Goal: Check status: Check status

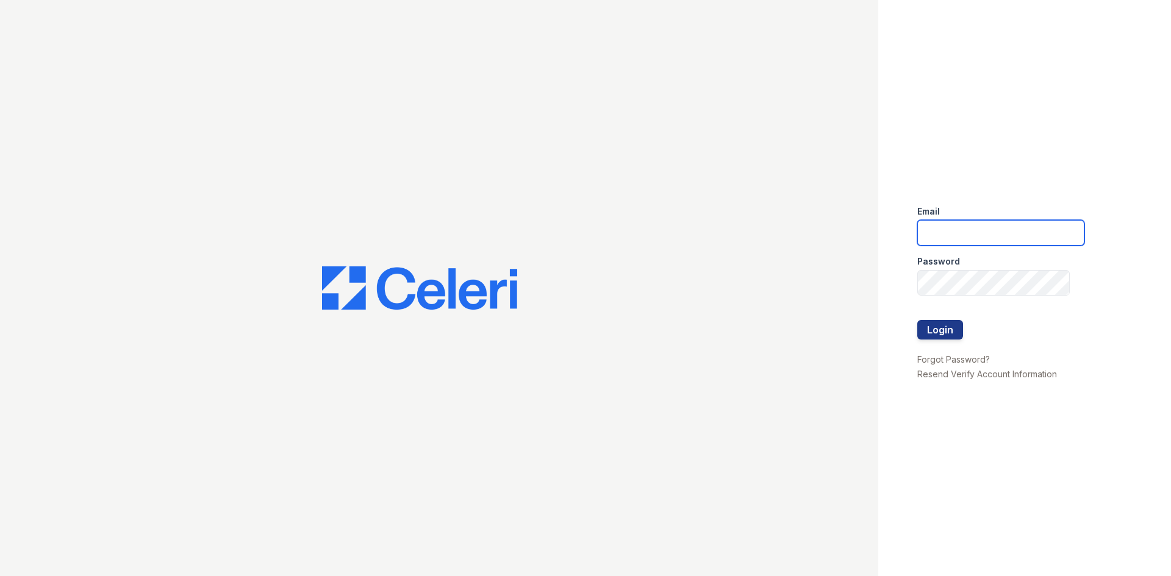
click at [995, 230] on input "email" at bounding box center [1000, 233] width 167 height 26
type input "cferguson@trinity-pm.com"
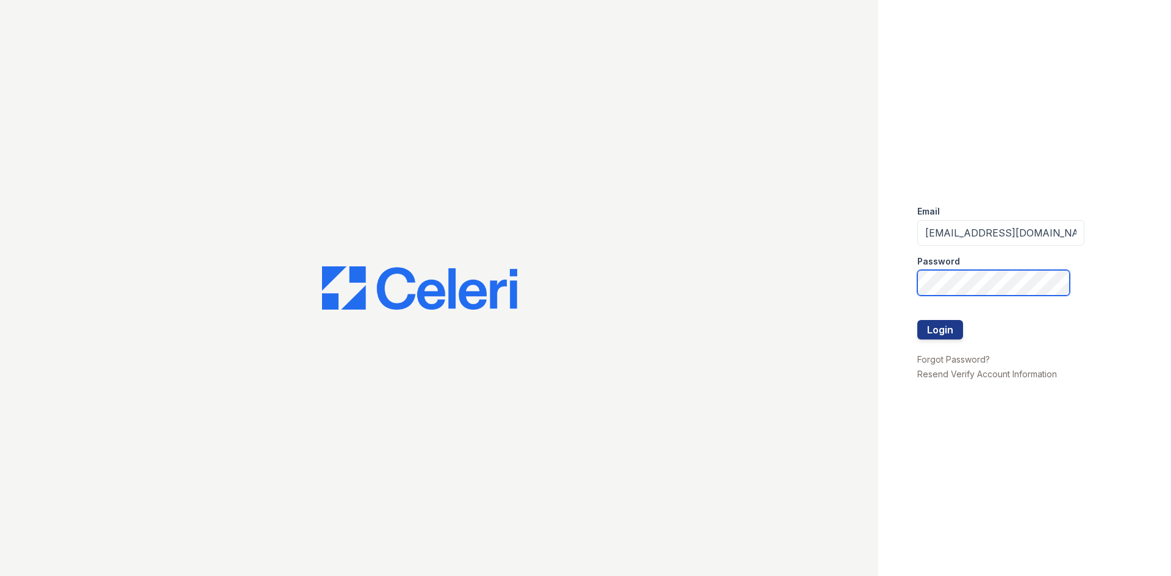
click at [917, 320] on button "Login" at bounding box center [940, 330] width 46 height 20
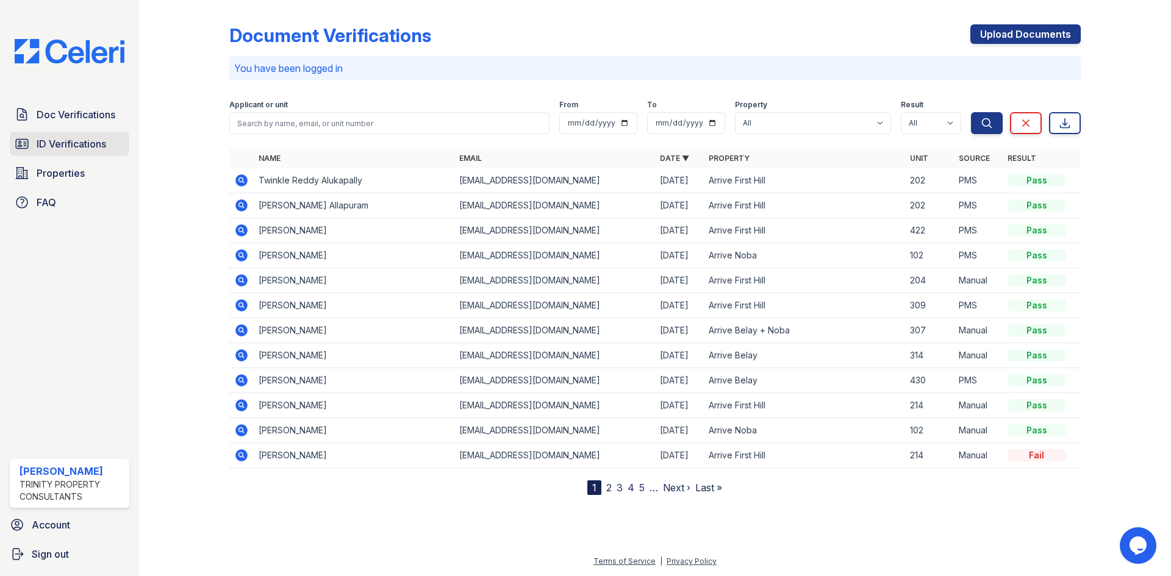
click at [75, 149] on span "ID Verifications" at bounding box center [72, 144] width 70 height 15
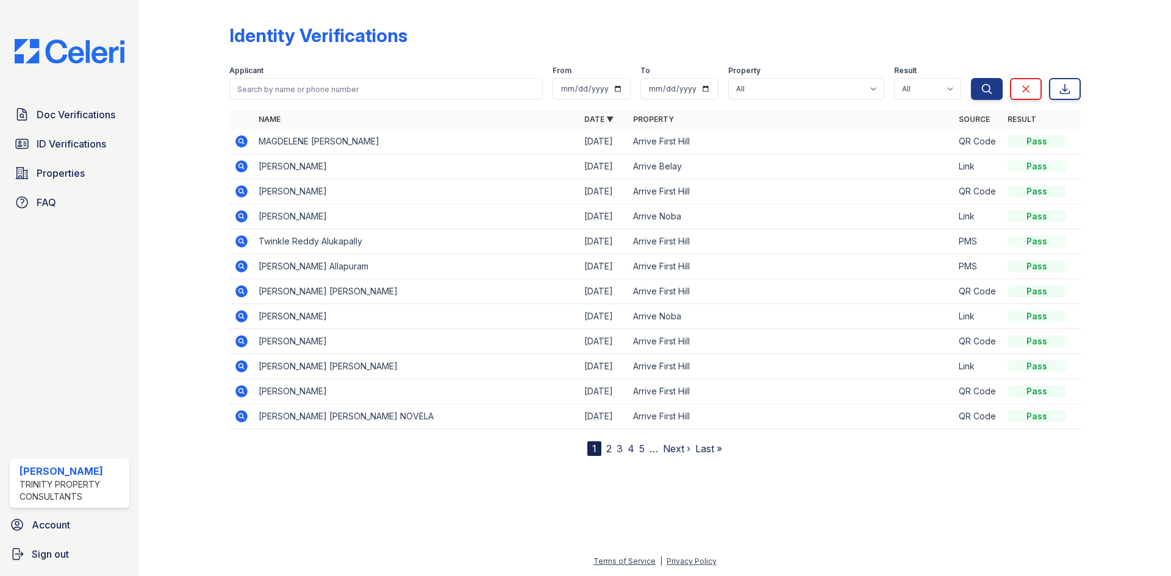
click at [242, 140] on icon at bounding box center [240, 140] width 3 height 3
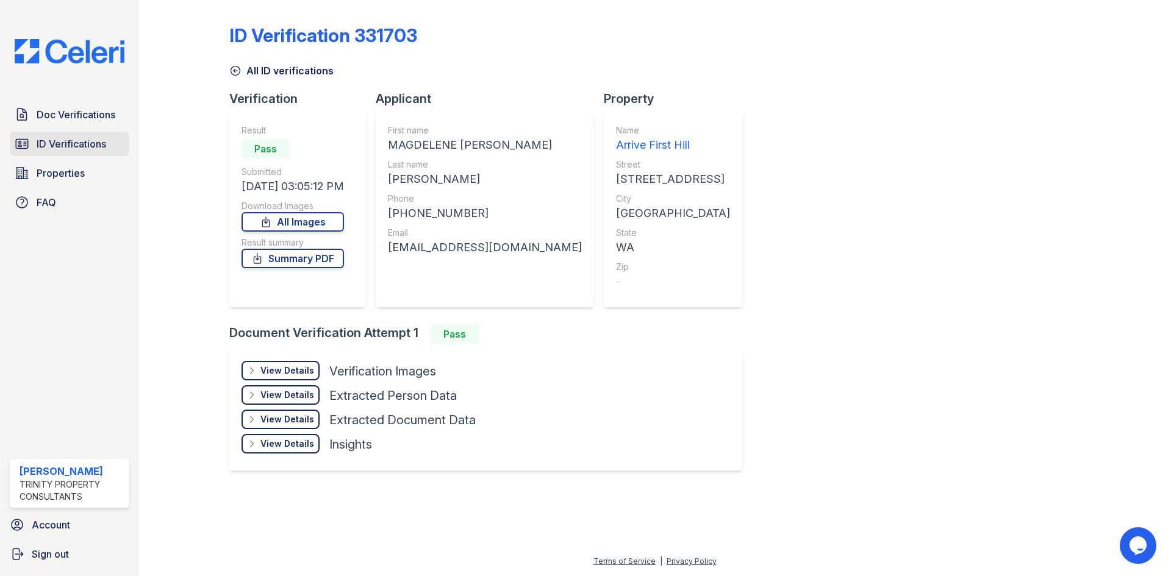
click at [66, 140] on span "ID Verifications" at bounding box center [72, 144] width 70 height 15
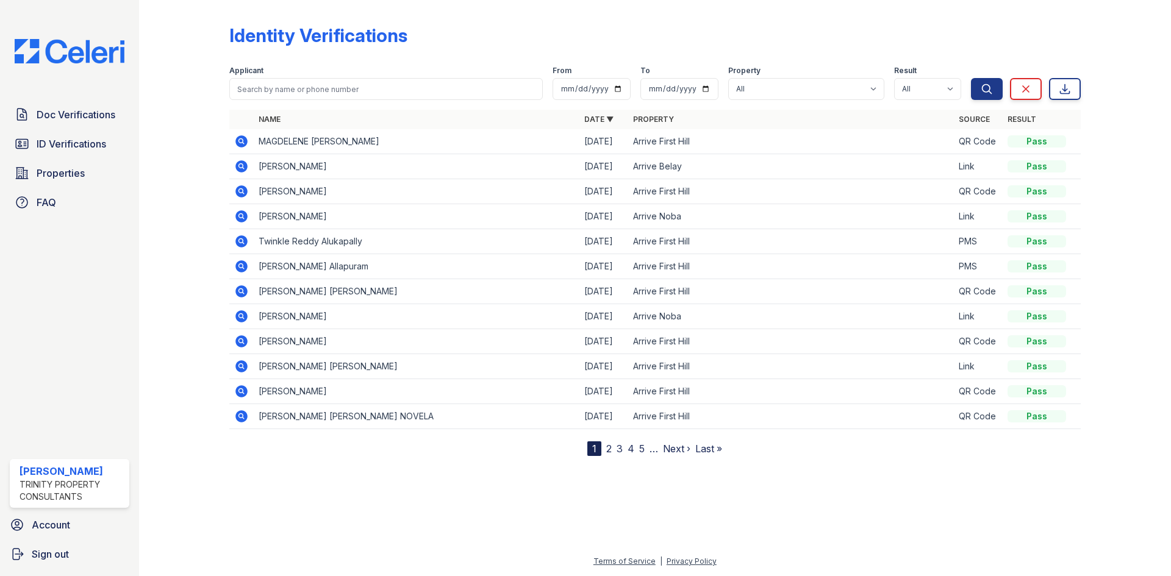
click at [331, 102] on form "Applicant From To Property All Arrive Belay Arrive Belay + Noba Arrive First Hi…" at bounding box center [655, 80] width 852 height 49
click at [328, 97] on input "search" at bounding box center [386, 89] width 314 height 22
type input "el'"
click at [971, 78] on button "Search" at bounding box center [987, 89] width 32 height 22
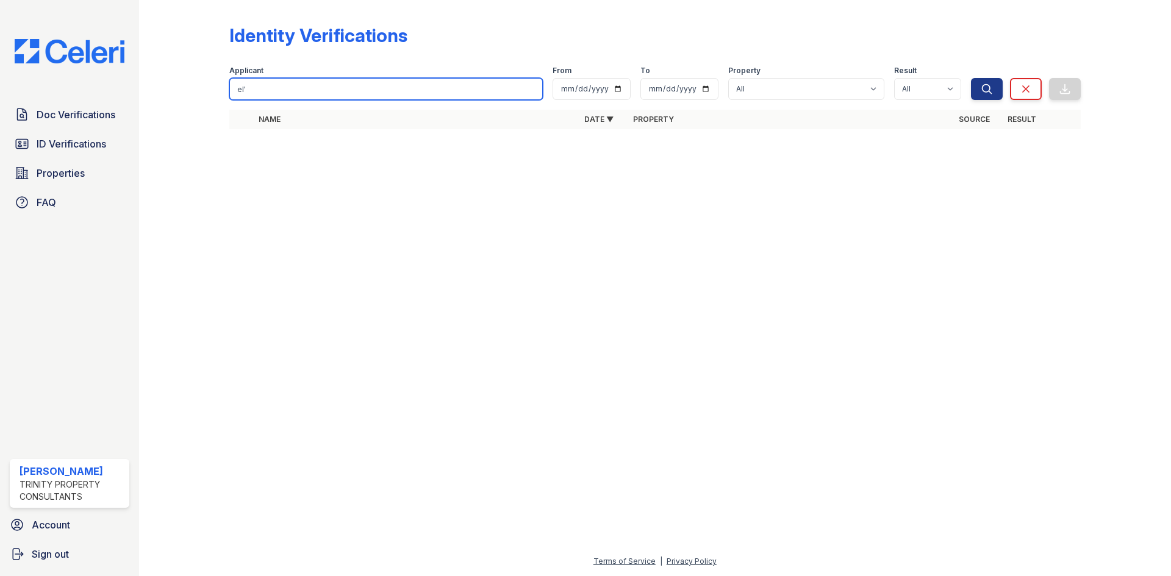
click at [328, 97] on input "el'" at bounding box center [386, 89] width 314 height 22
type input "el"
click at [971, 78] on button "Search" at bounding box center [987, 89] width 32 height 22
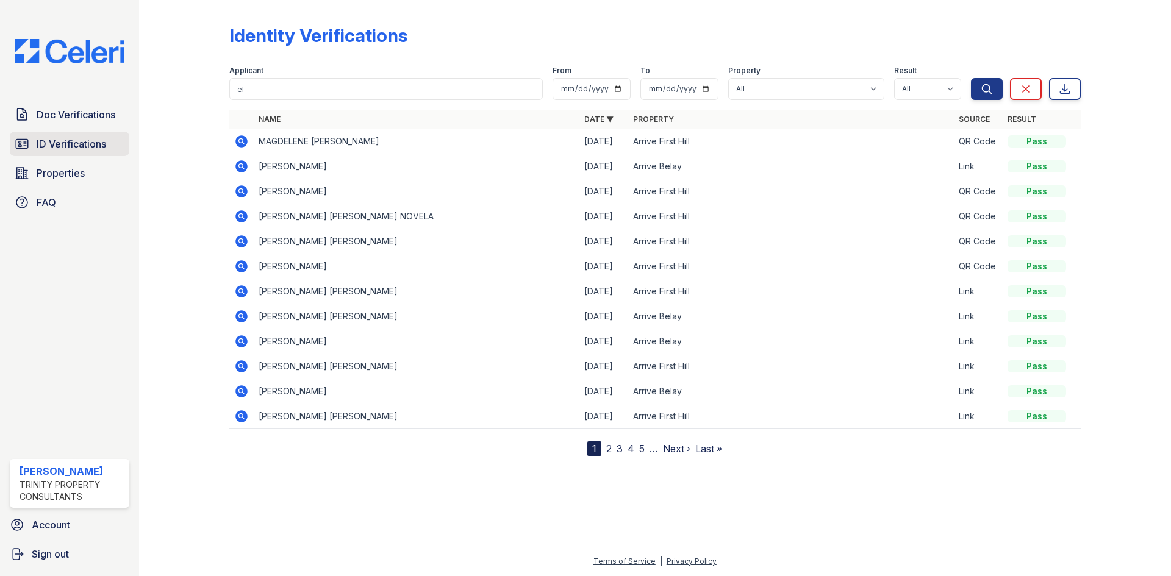
click at [63, 148] on span "ID Verifications" at bounding box center [72, 144] width 70 height 15
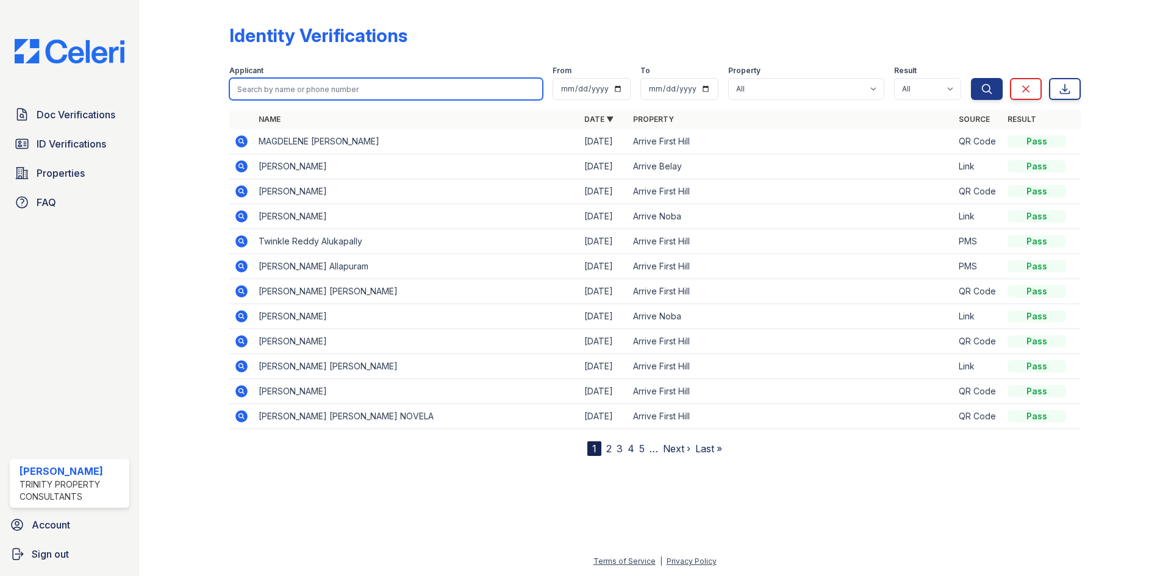
click at [295, 83] on input "search" at bounding box center [386, 89] width 314 height 22
click at [356, 37] on div "Identity Verifications" at bounding box center [318, 35] width 178 height 22
click at [238, 315] on icon at bounding box center [241, 316] width 15 height 15
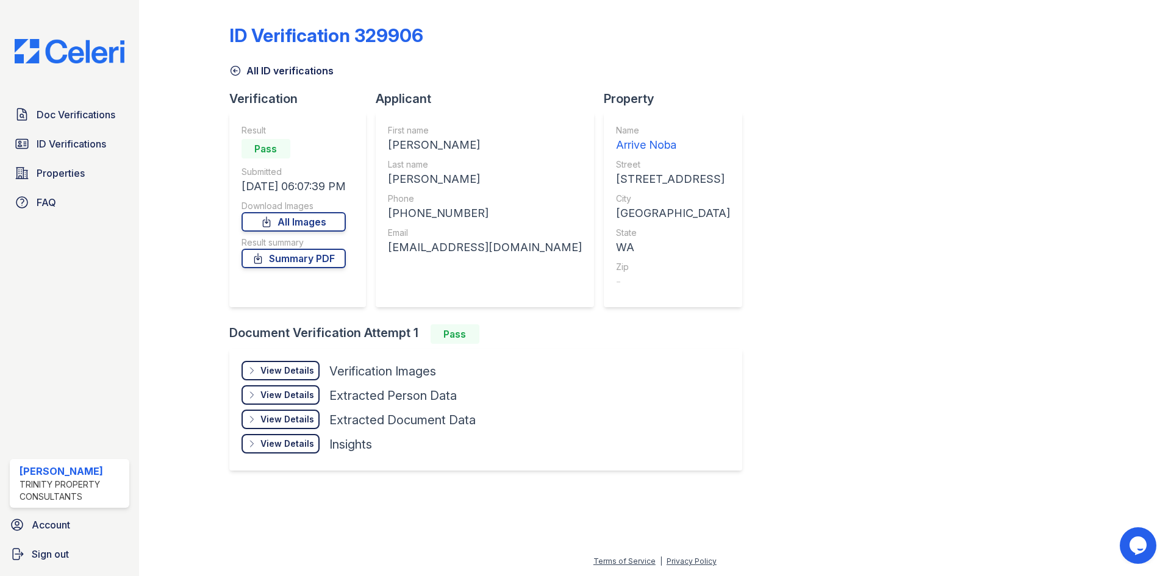
click at [268, 367] on div "View Details" at bounding box center [287, 371] width 54 height 12
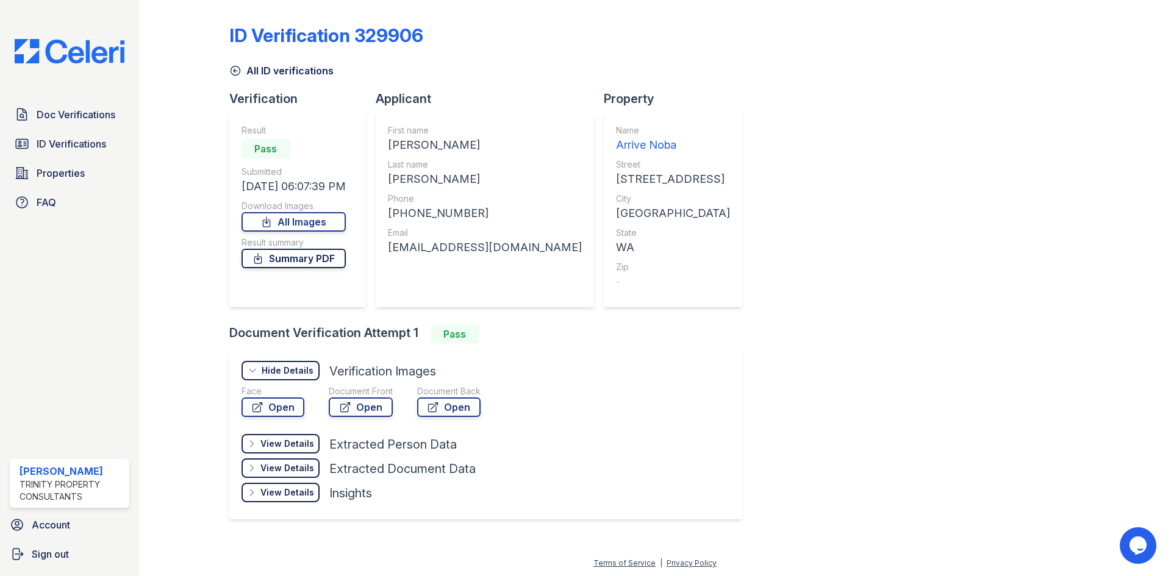
click at [285, 257] on link "Summary PDF" at bounding box center [294, 259] width 104 height 20
click at [352, 409] on link "Open" at bounding box center [361, 408] width 64 height 20
click at [71, 140] on span "ID Verifications" at bounding box center [72, 144] width 70 height 15
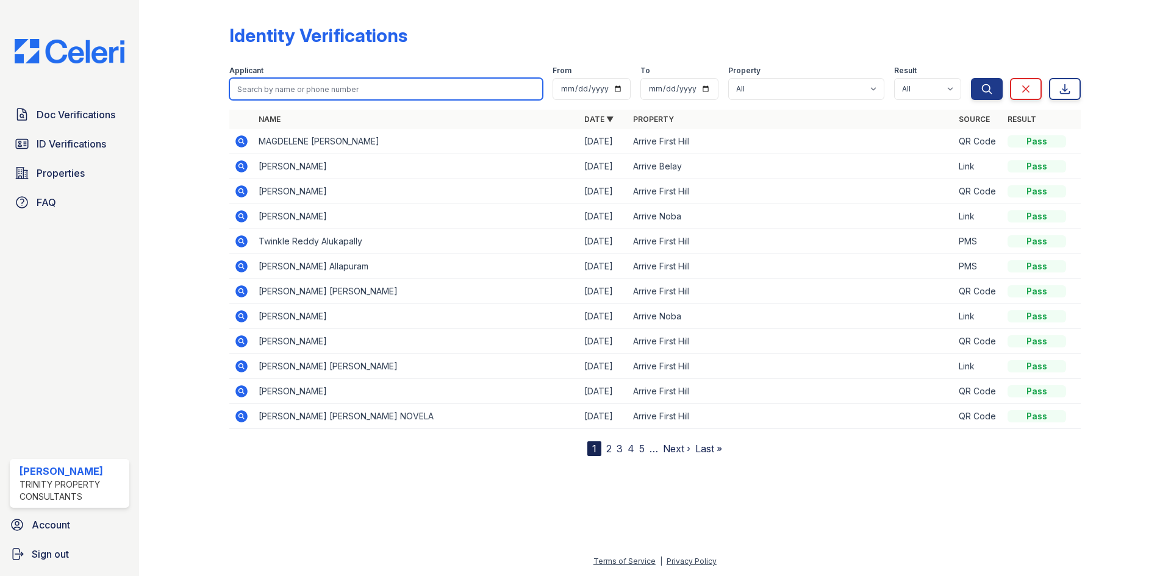
click at [325, 85] on input "search" at bounding box center [386, 89] width 314 height 22
type input "sar"
click at [971, 78] on button "Search" at bounding box center [987, 89] width 32 height 22
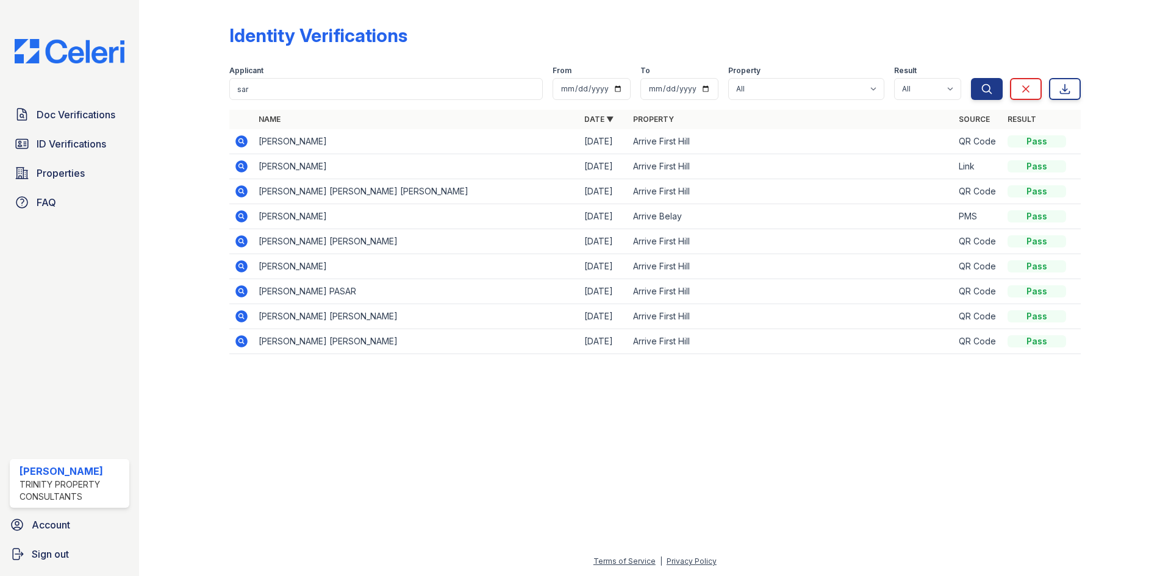
click at [242, 162] on icon at bounding box center [241, 166] width 12 height 12
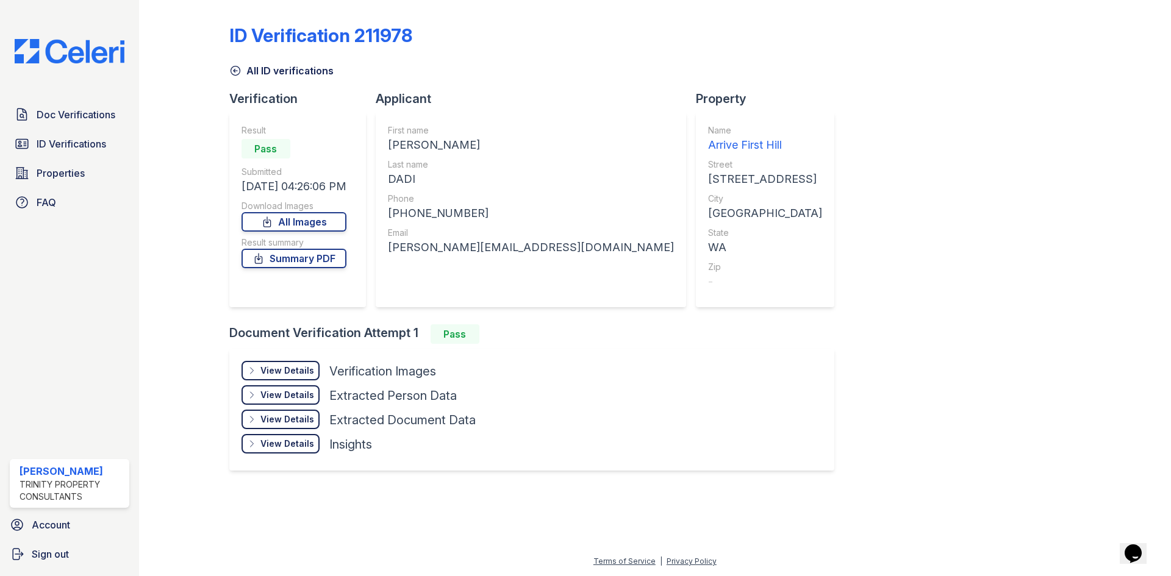
click at [276, 374] on div "View Details" at bounding box center [287, 371] width 54 height 12
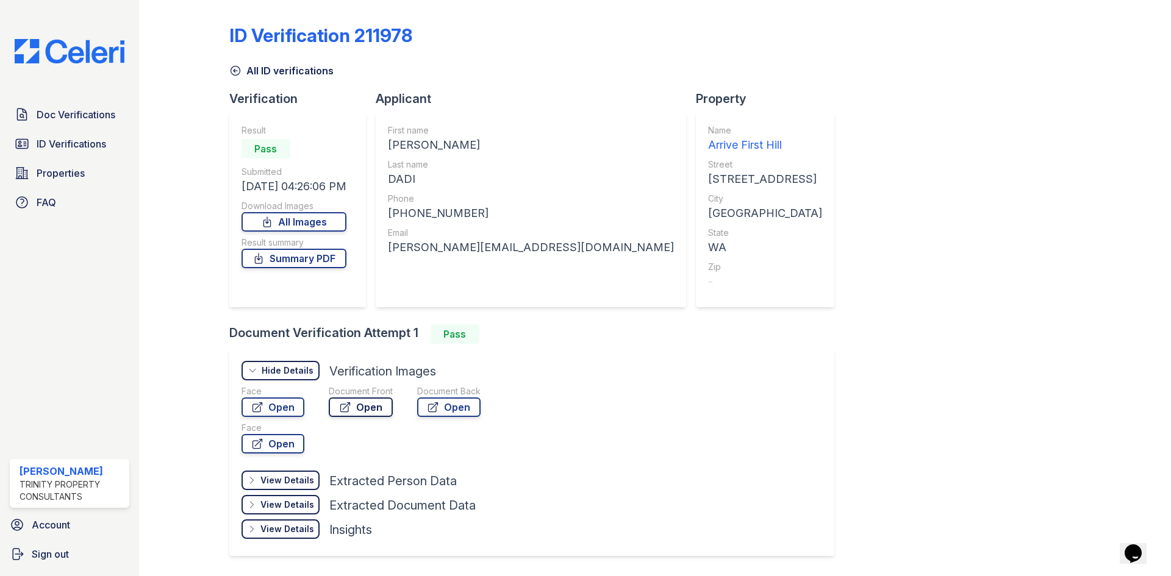
click at [364, 407] on link "Open" at bounding box center [361, 408] width 64 height 20
